Goal: Task Accomplishment & Management: Use online tool/utility

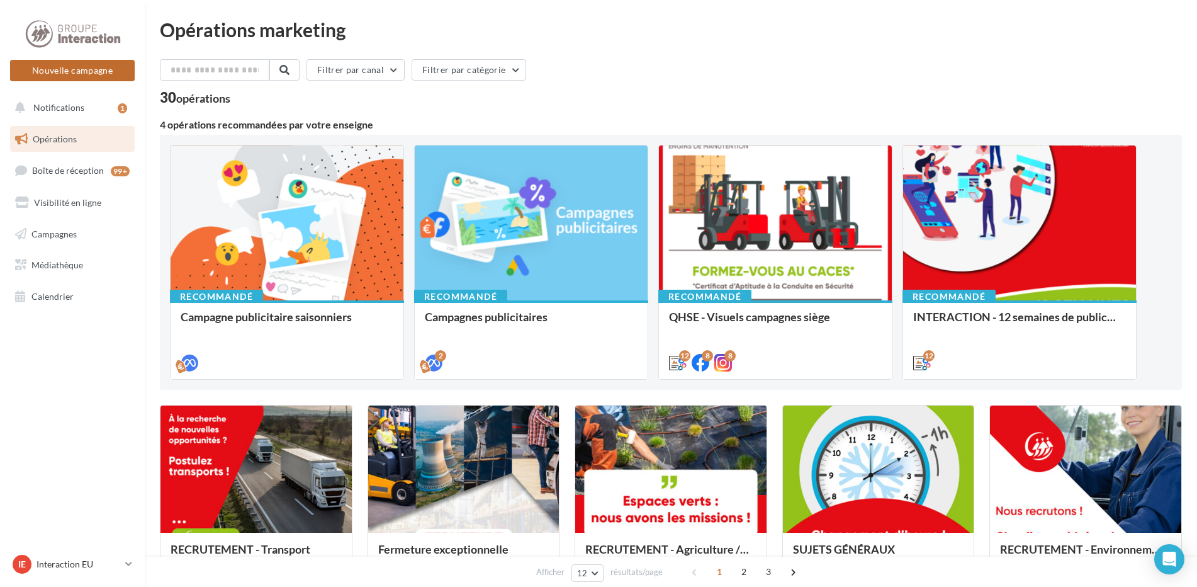
click at [72, 77] on button "Nouvelle campagne" at bounding box center [72, 70] width 125 height 21
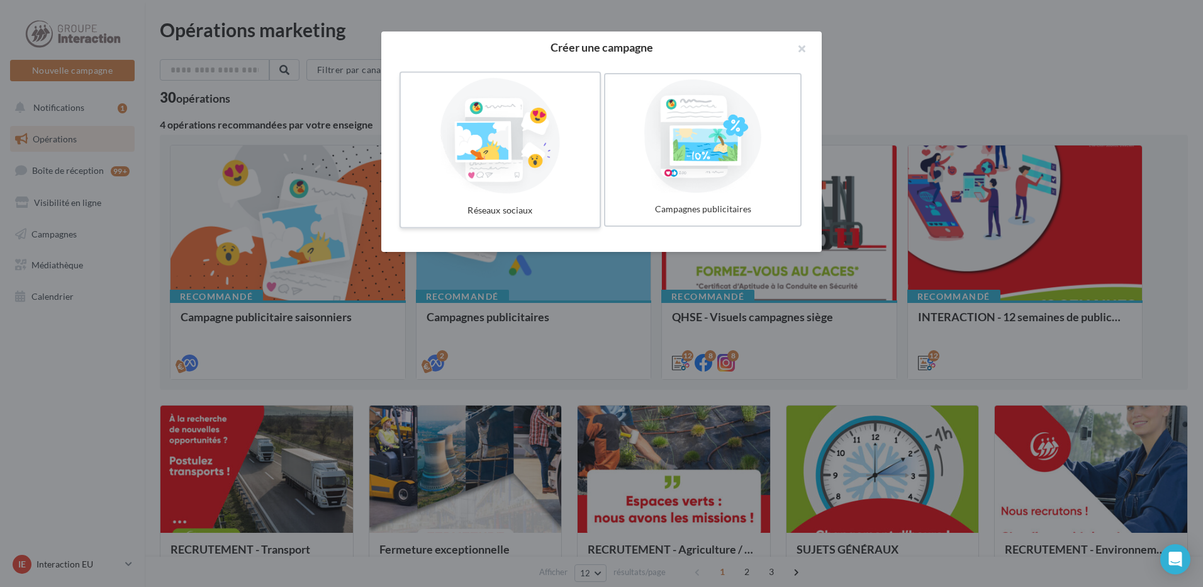
click at [550, 167] on div at bounding box center [500, 136] width 189 height 116
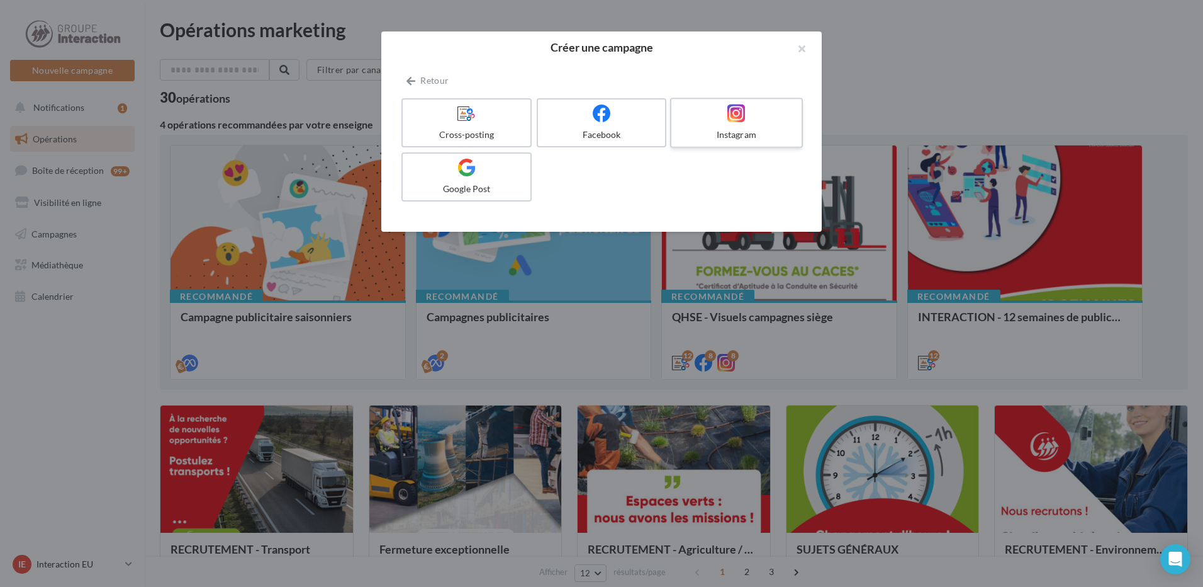
click at [767, 125] on label "Instagram" at bounding box center [736, 123] width 133 height 50
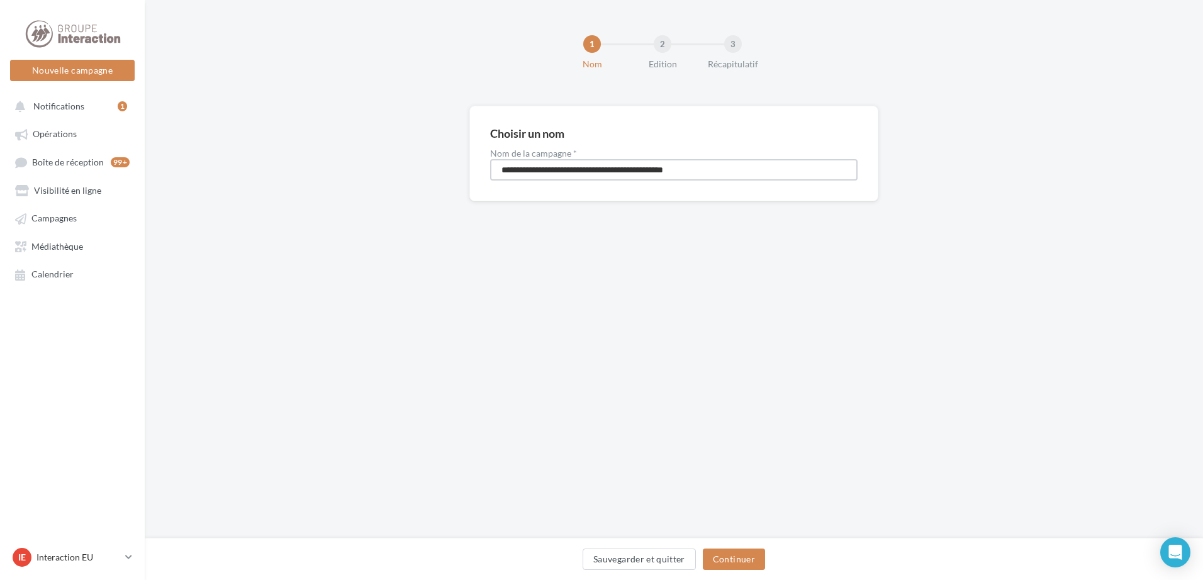
drag, startPoint x: 724, startPoint y: 172, endPoint x: 337, endPoint y: 174, distance: 387.1
click at [337, 174] on div "**********" at bounding box center [674, 174] width 1059 height 136
type input "**********"
click at [736, 559] on button "Continuer" at bounding box center [734, 559] width 62 height 21
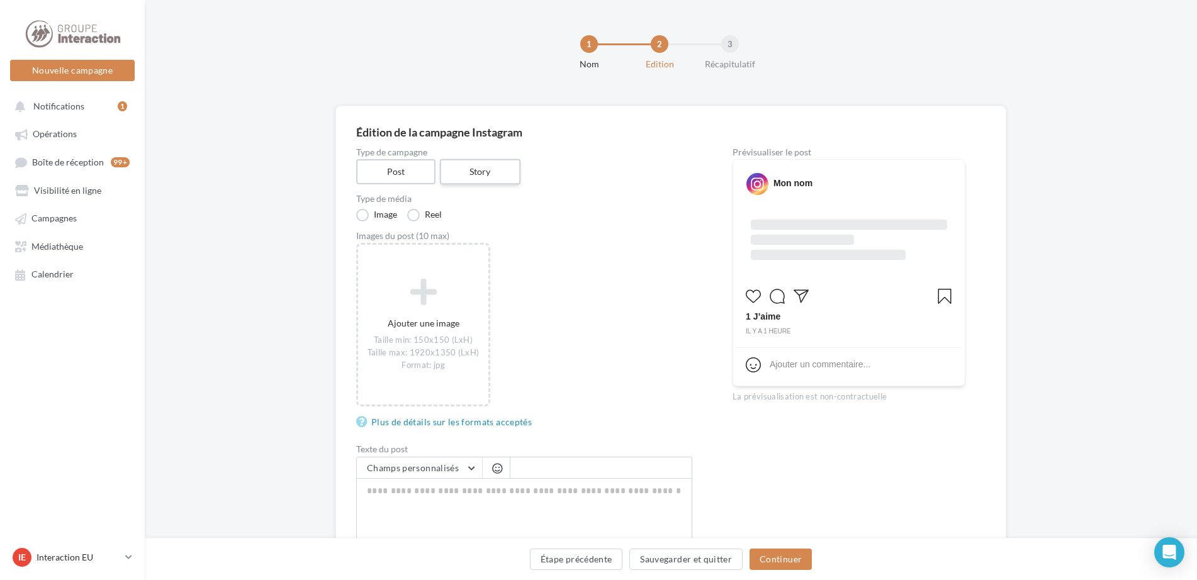
click at [485, 170] on label "Story" at bounding box center [479, 172] width 81 height 26
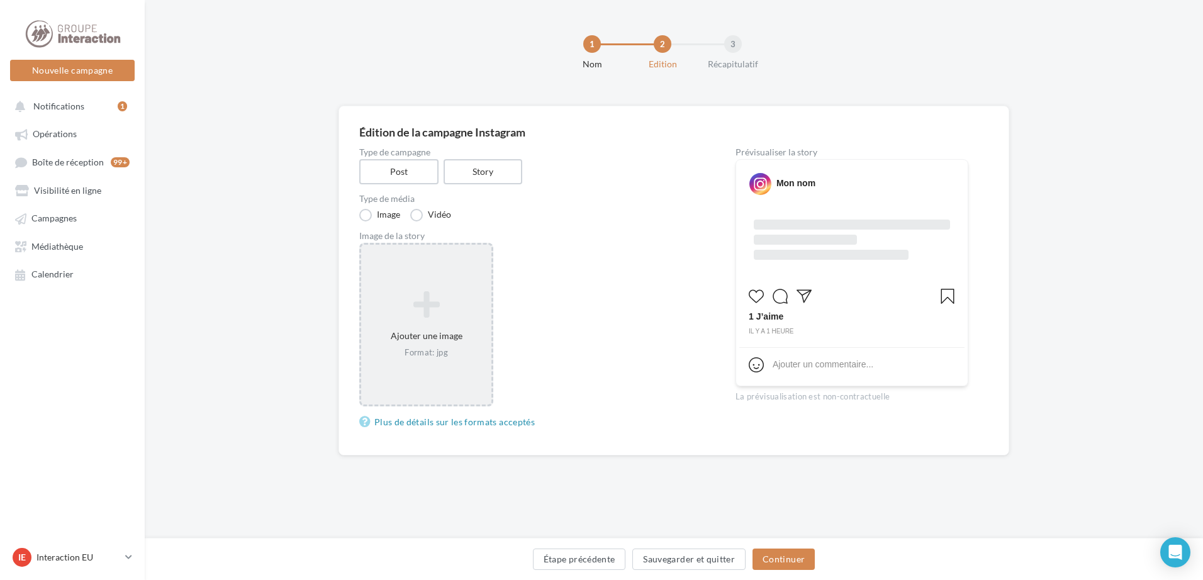
click at [417, 292] on icon at bounding box center [426, 305] width 120 height 30
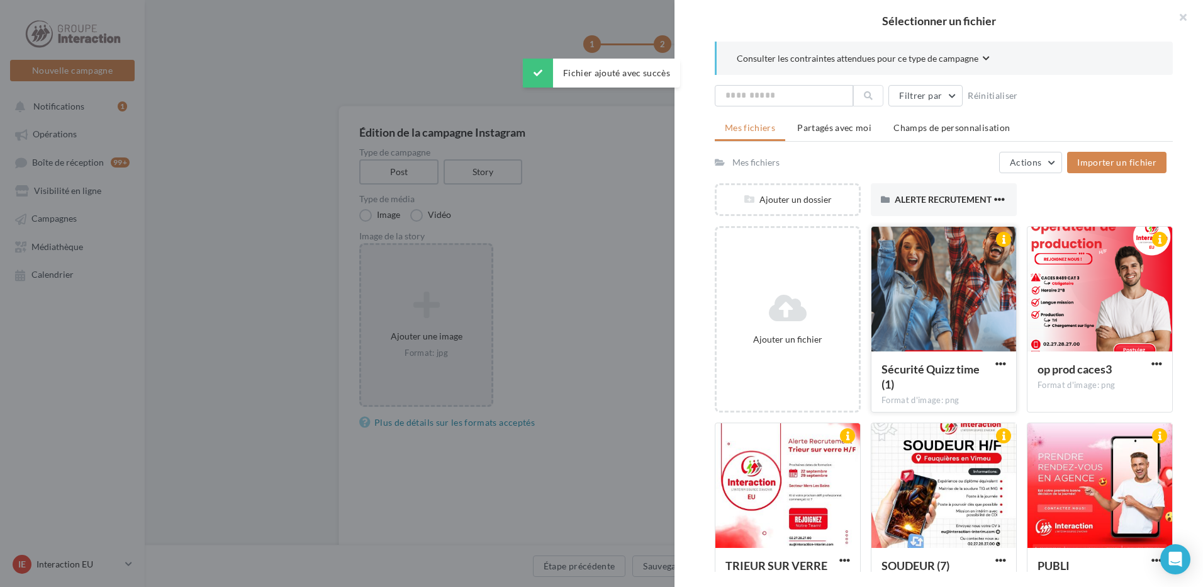
click at [942, 279] on div at bounding box center [944, 290] width 145 height 126
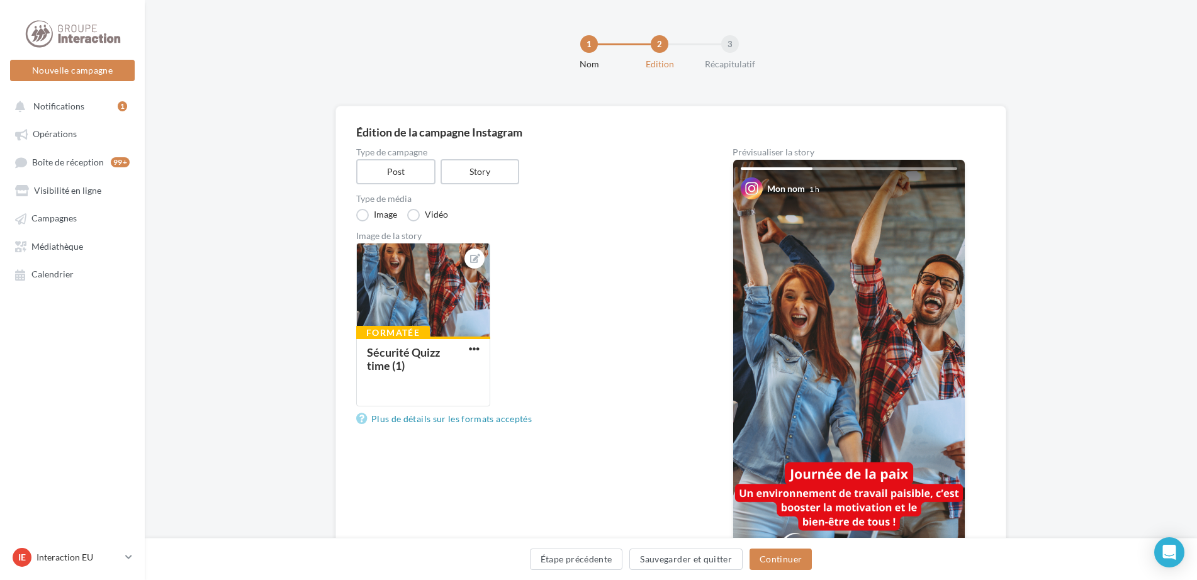
click at [614, 255] on div "Formatée Sécurité Quizz time (1)" at bounding box center [529, 330] width 346 height 174
click at [625, 237] on div "Image de la story" at bounding box center [524, 236] width 336 height 9
click at [604, 250] on div "Formatée Sécurité Quizz time (1)" at bounding box center [529, 330] width 346 height 174
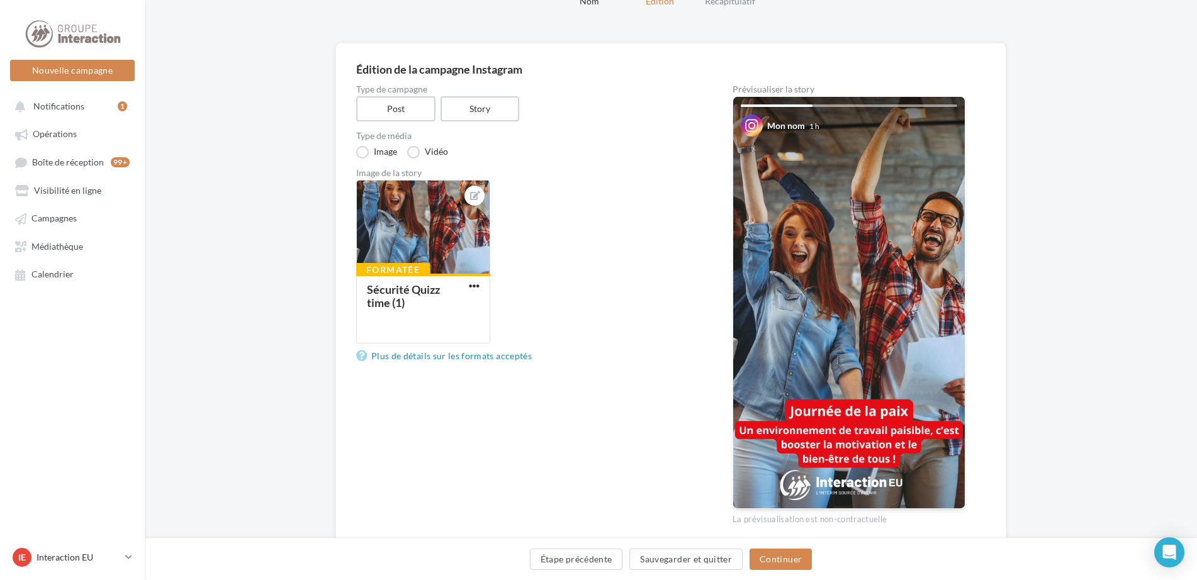
scroll to position [113, 0]
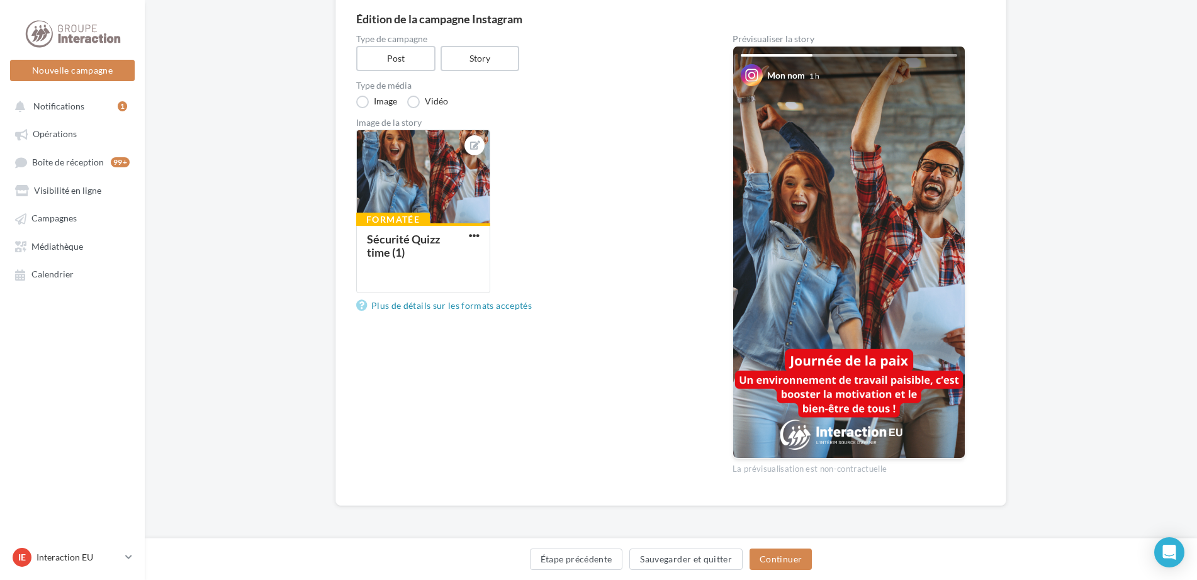
click at [539, 337] on div "Type de campagne Post Story Type de média Image Vidéo Image de la story Formaté…" at bounding box center [524, 260] width 336 height 451
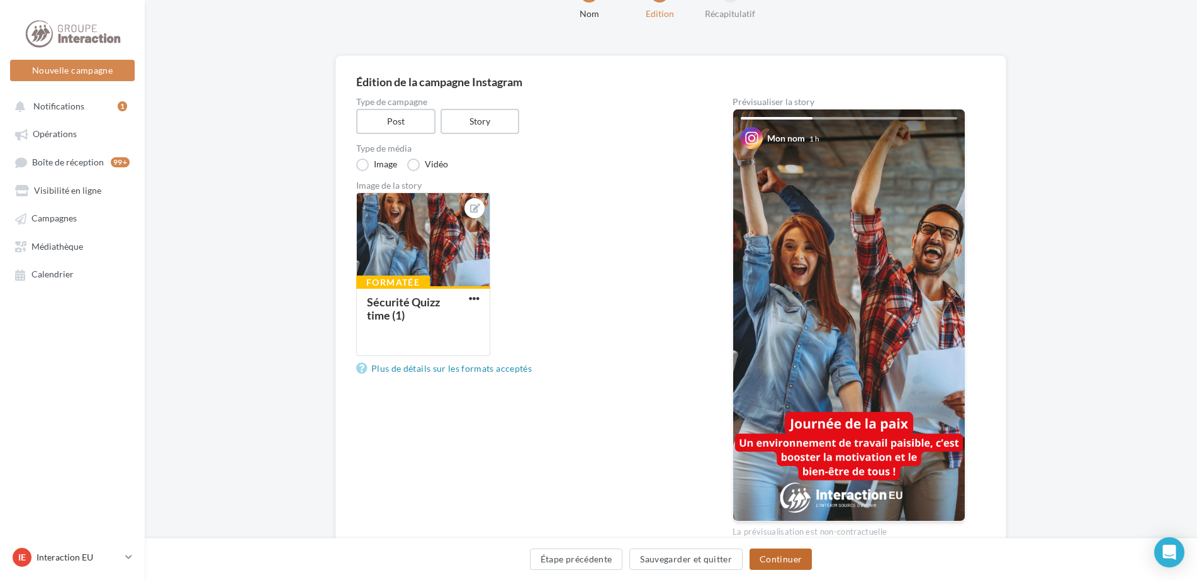
click at [787, 561] on button "Continuer" at bounding box center [781, 559] width 62 height 21
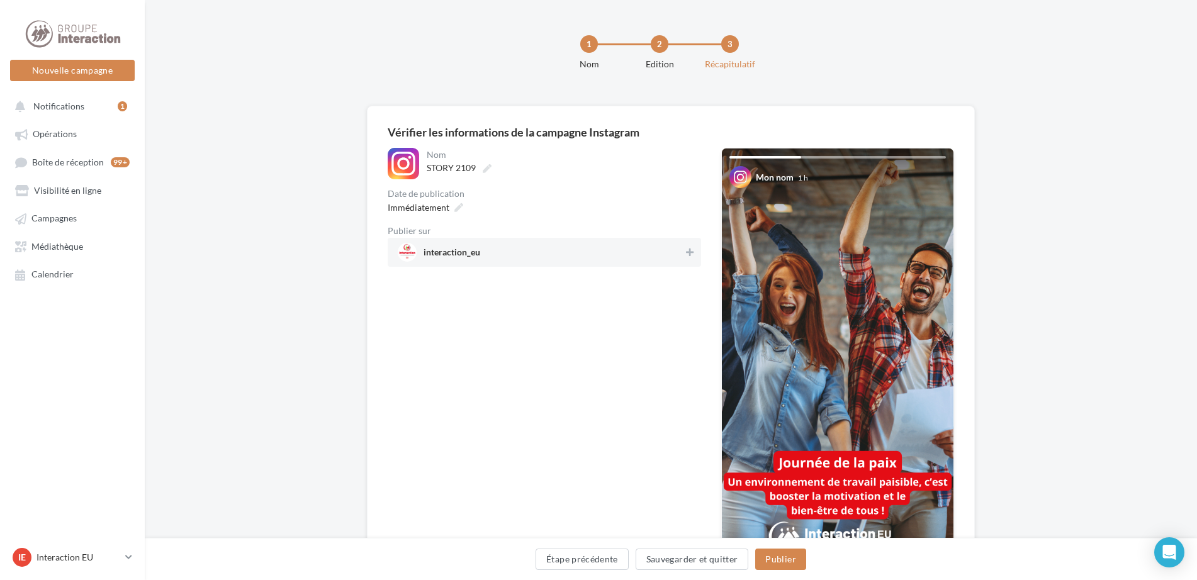
click at [1048, 293] on div "**********" at bounding box center [671, 377] width 1052 height 543
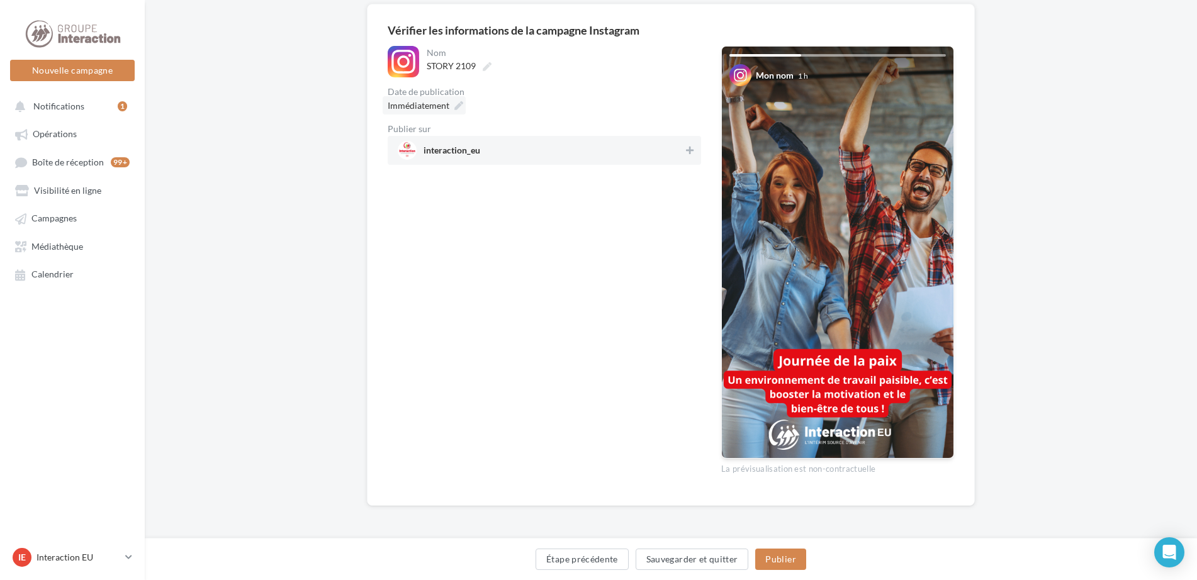
click at [448, 106] on span "Immédiatement" at bounding box center [419, 105] width 62 height 11
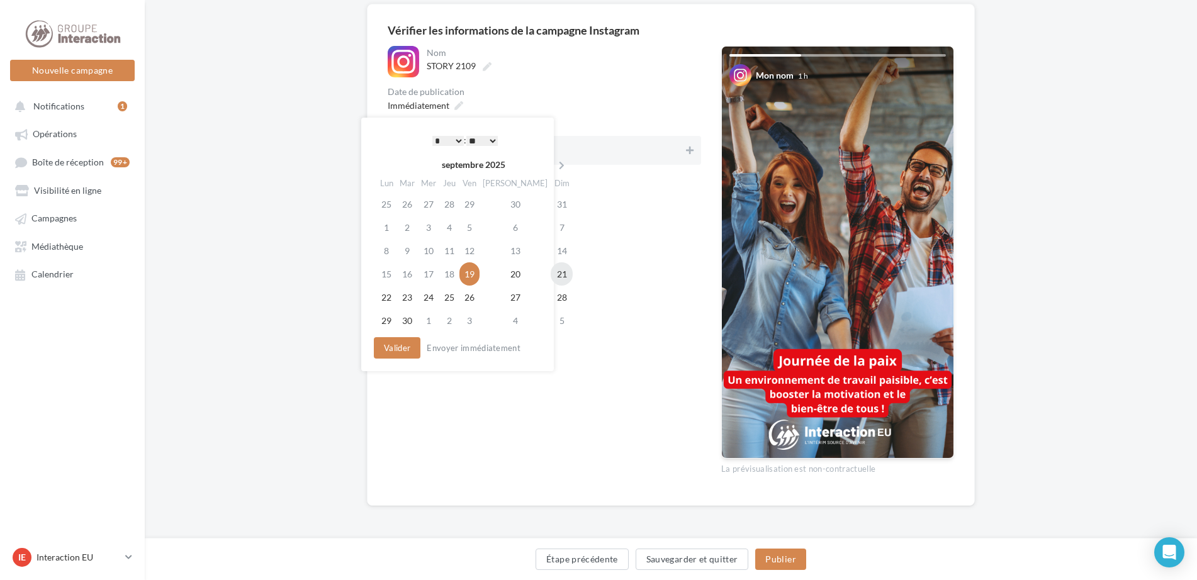
click at [551, 274] on td "21" at bounding box center [562, 273] width 22 height 23
click at [454, 139] on select "* * * * * * * * * * ** ** ** ** ** ** ** ** ** ** ** ** ** **" at bounding box center [447, 141] width 31 height 10
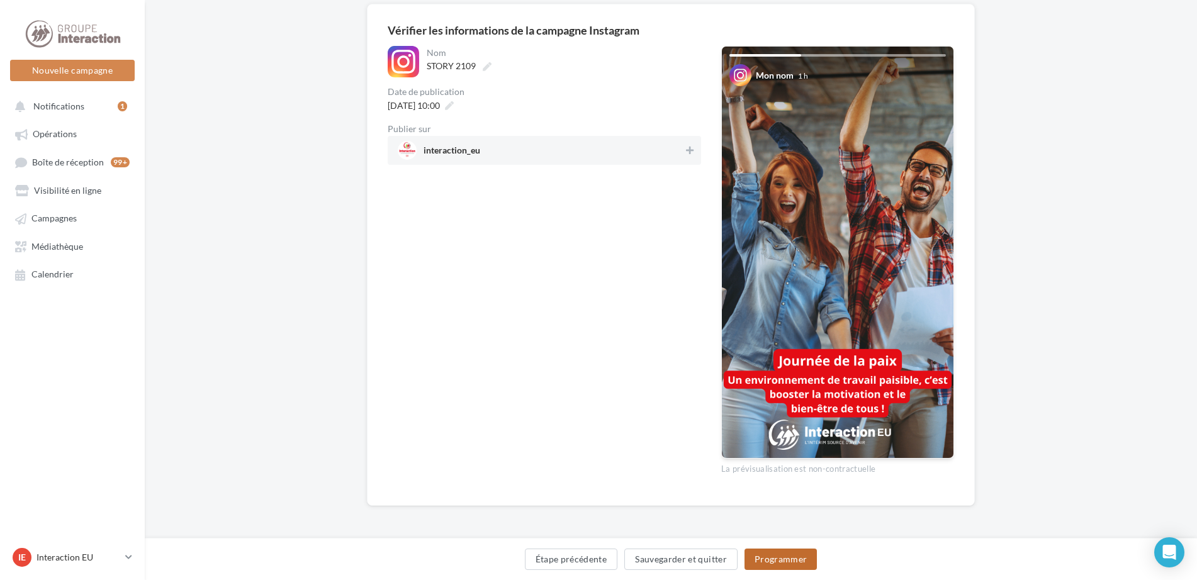
click at [801, 562] on button "Programmer" at bounding box center [781, 559] width 73 height 21
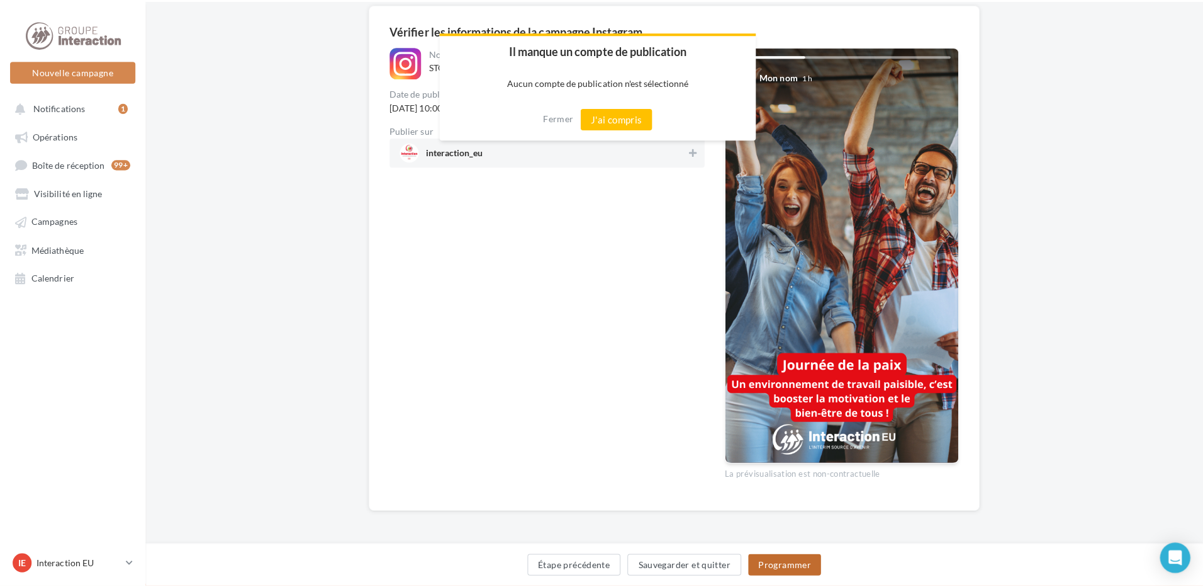
scroll to position [96, 0]
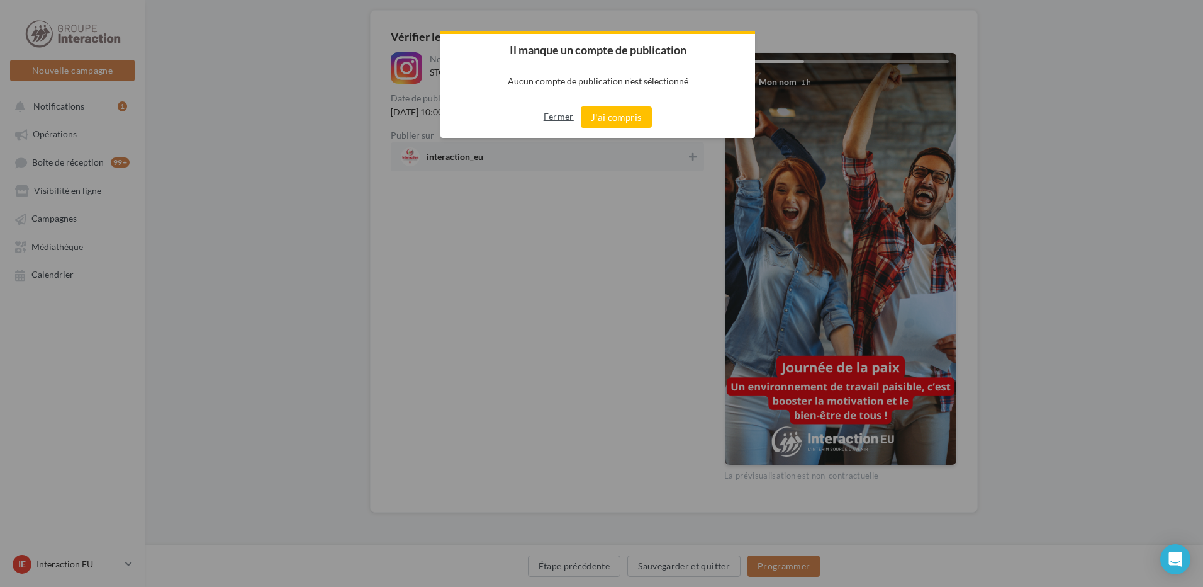
click at [564, 113] on button "Fermer" at bounding box center [559, 116] width 30 height 20
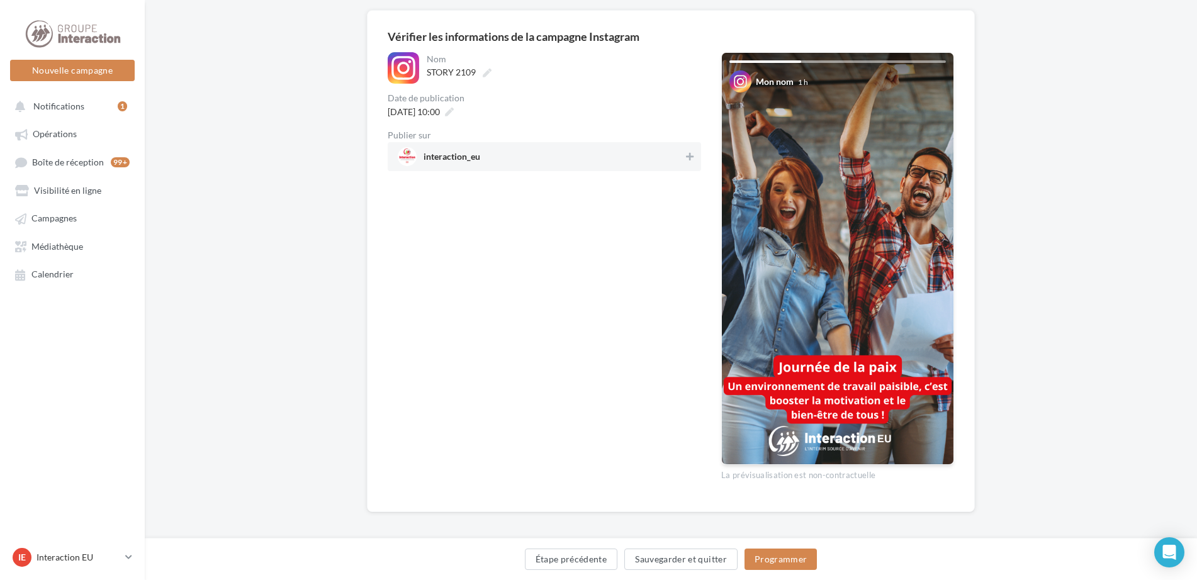
click at [590, 276] on div "**********" at bounding box center [544, 271] width 313 height 439
click at [592, 160] on span "interaction_eu" at bounding box center [541, 156] width 286 height 19
click at [764, 554] on button "Programmer" at bounding box center [781, 559] width 73 height 21
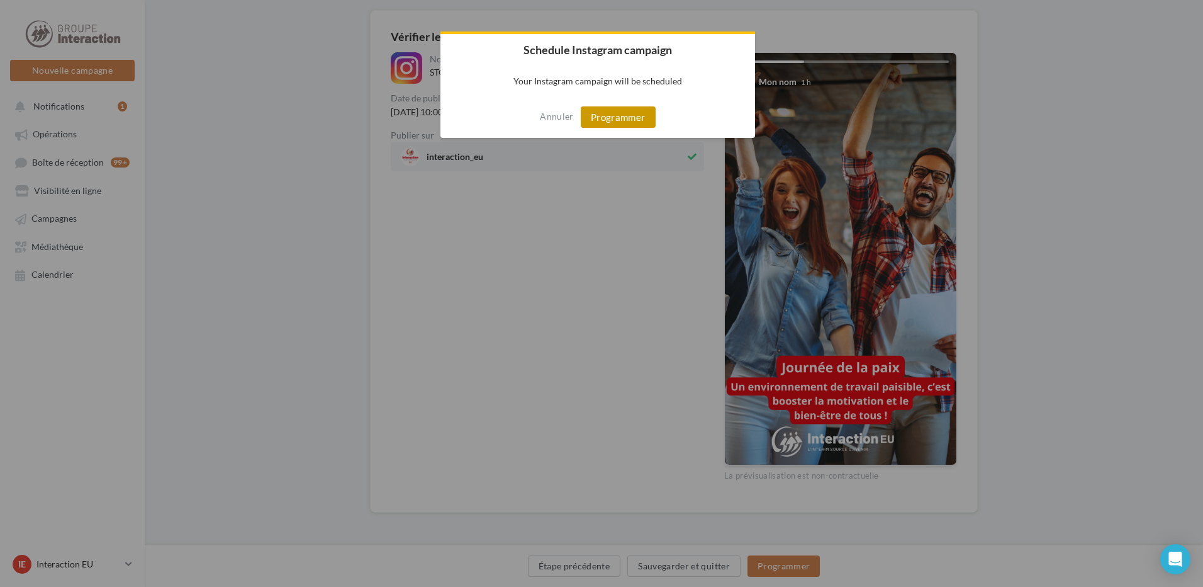
click at [636, 116] on button "Programmer" at bounding box center [618, 116] width 75 height 21
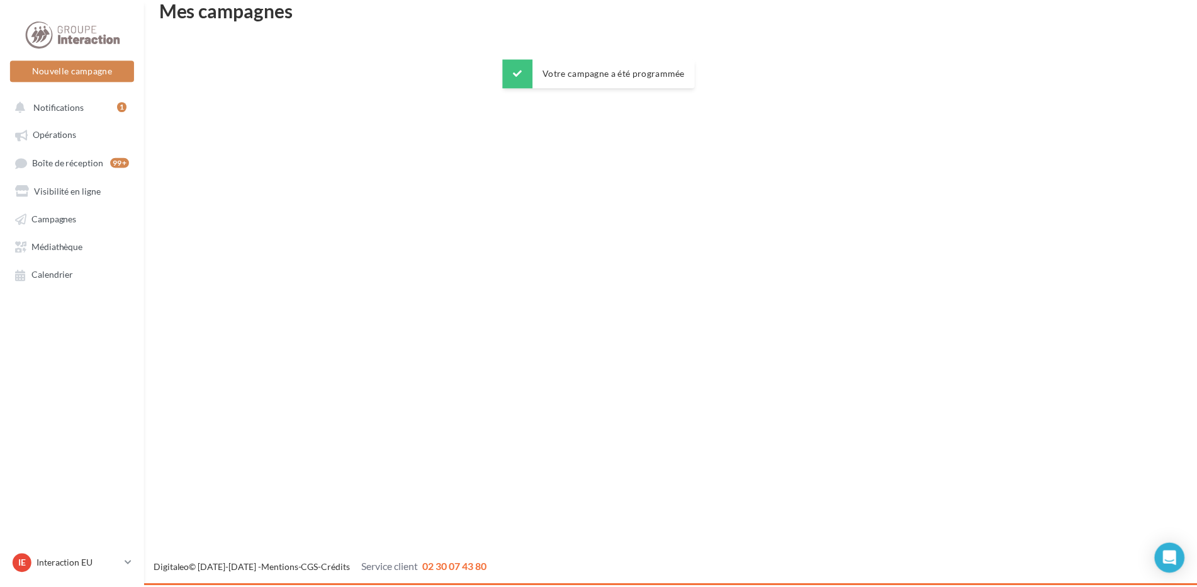
scroll to position [20, 0]
